Goal: Task Accomplishment & Management: Manage account settings

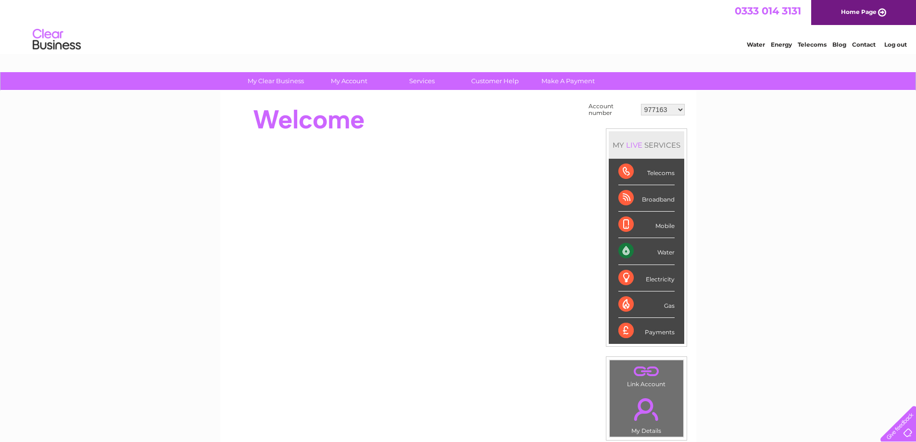
click at [683, 111] on select "977163 996970 1091905 1144276 30313403" at bounding box center [663, 110] width 44 height 12
click at [641, 104] on select "977163 996970 1091905 1144276 30313403" at bounding box center [663, 110] width 44 height 12
click at [674, 112] on select "977163 996970 1091905 1144276 30313403" at bounding box center [663, 110] width 44 height 12
select select "996970"
click at [641, 104] on select "977163 996970 1091905 1144276 30313403" at bounding box center [663, 110] width 44 height 12
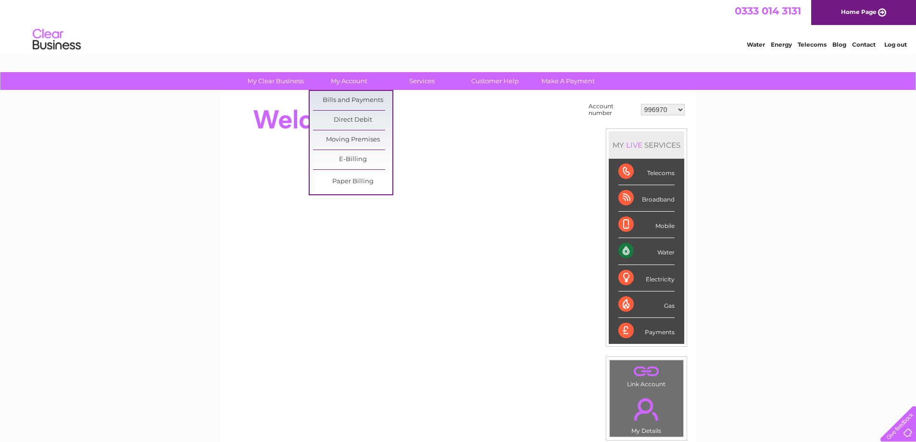
click at [347, 87] on link "My Account" at bounding box center [348, 81] width 79 height 18
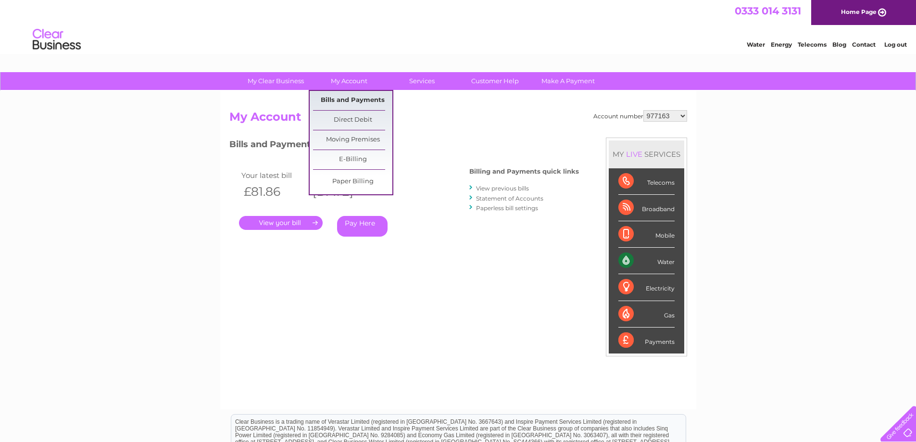
click at [360, 98] on link "Bills and Payments" at bounding box center [352, 100] width 79 height 19
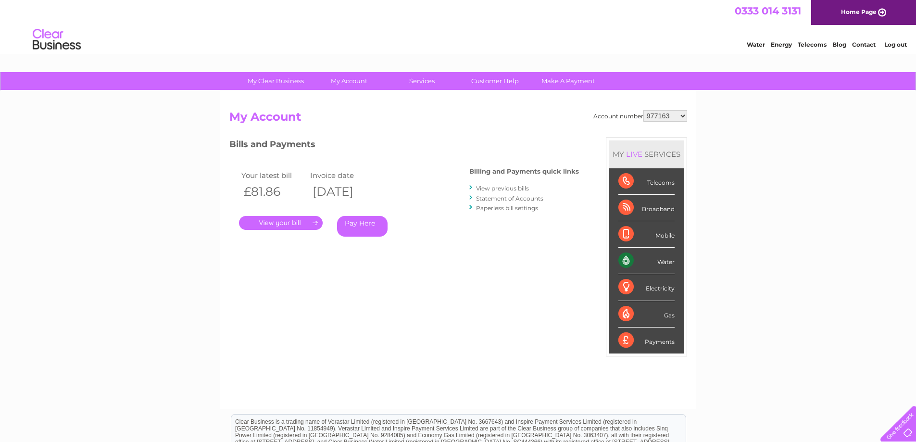
click at [297, 215] on div ". Pay Here" at bounding box center [335, 208] width 192 height 14
click at [286, 220] on link "." at bounding box center [281, 223] width 84 height 14
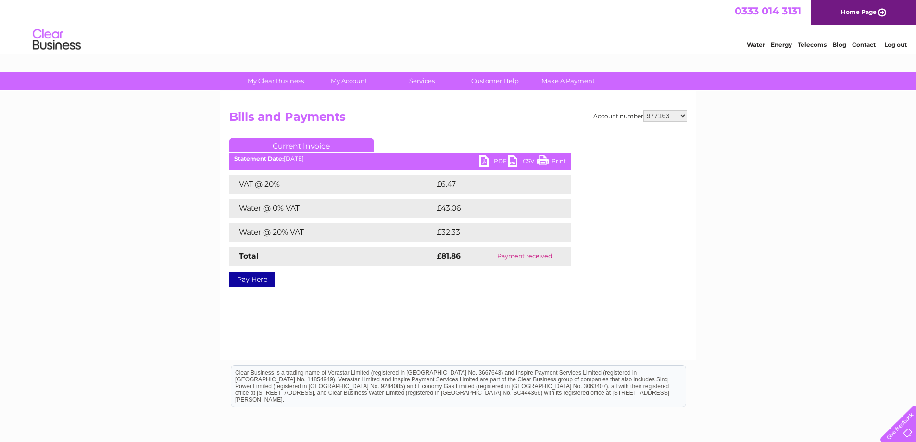
click at [488, 163] on link "PDF" at bounding box center [493, 162] width 29 height 14
